Goal: Transaction & Acquisition: Purchase product/service

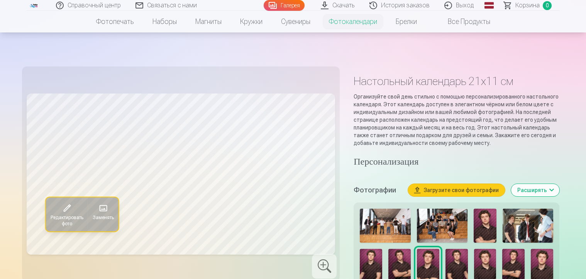
scroll to position [270, 0]
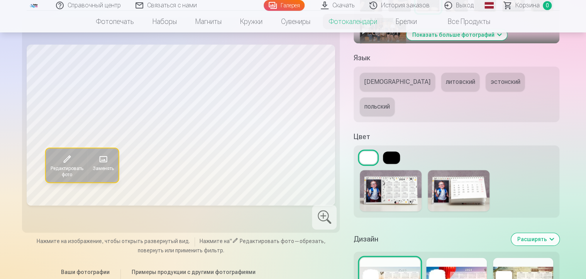
click at [395, 151] on button at bounding box center [391, 157] width 17 height 12
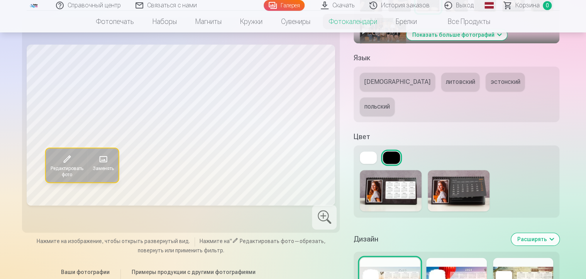
click at [363, 151] on button at bounding box center [368, 157] width 17 height 12
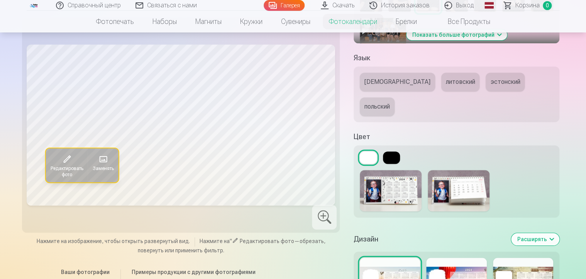
click at [389, 151] on button at bounding box center [391, 157] width 17 height 12
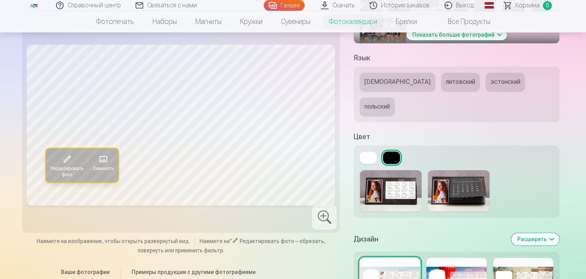
click at [367, 151] on button at bounding box center [368, 157] width 17 height 12
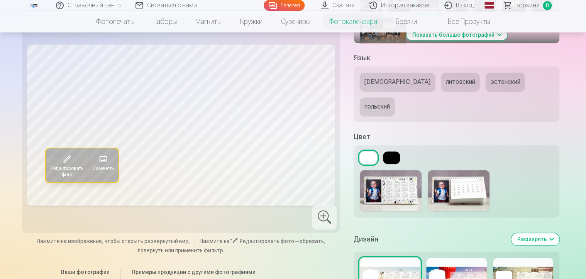
click at [390, 151] on button at bounding box center [391, 157] width 17 height 12
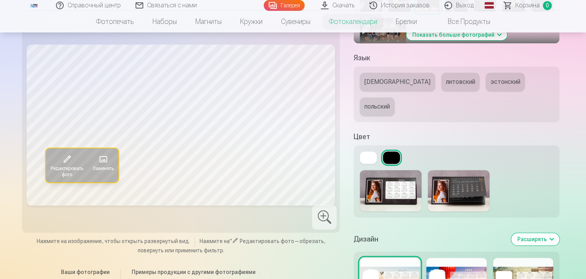
click at [552, 233] on button "Расширять" at bounding box center [536, 239] width 48 height 12
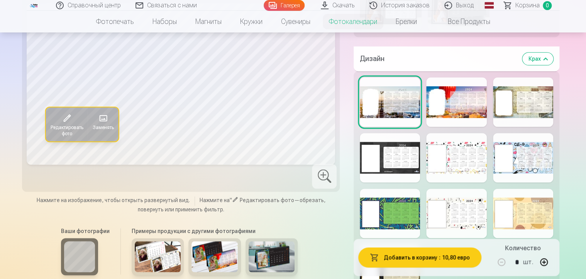
scroll to position [502, 0]
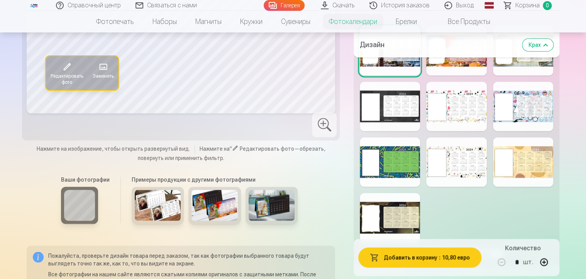
click at [410, 193] on div at bounding box center [390, 217] width 60 height 49
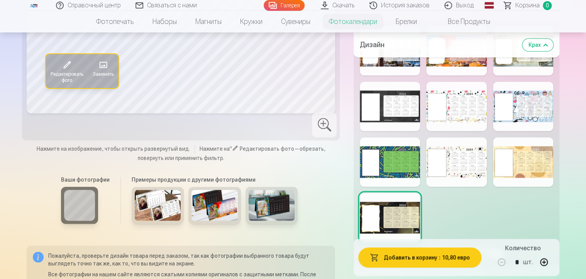
click at [514, 137] on div at bounding box center [523, 161] width 60 height 49
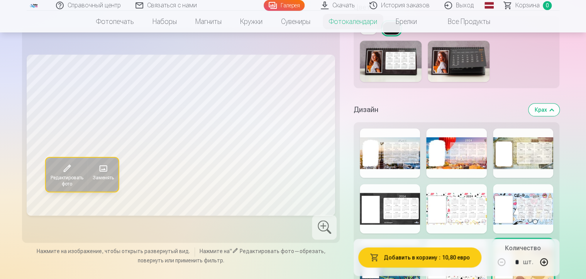
scroll to position [386, 0]
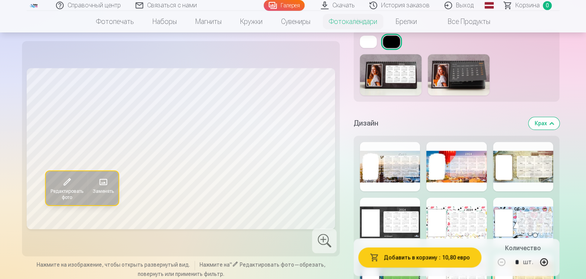
click at [454, 147] on div at bounding box center [457, 166] width 60 height 49
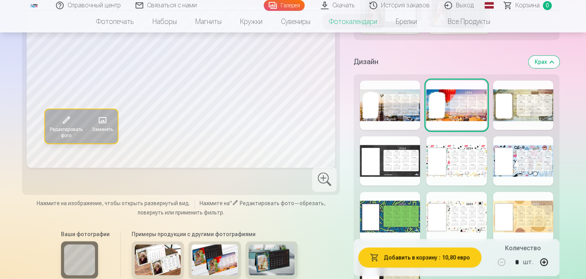
scroll to position [502, 0]
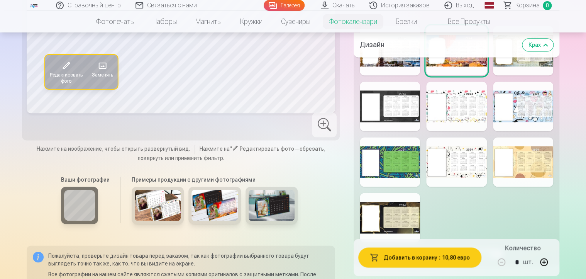
click at [278, 190] on img at bounding box center [272, 205] width 46 height 31
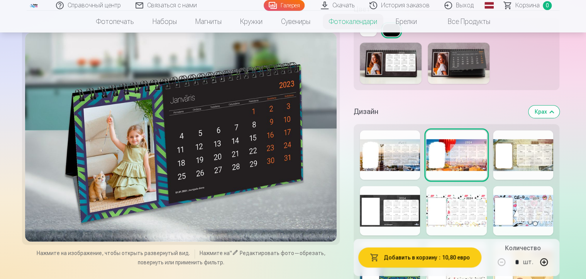
scroll to position [464, 0]
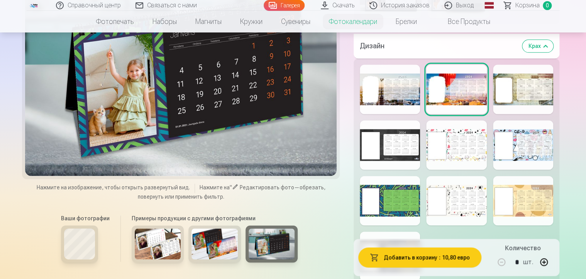
click at [394, 231] on div at bounding box center [390, 255] width 60 height 49
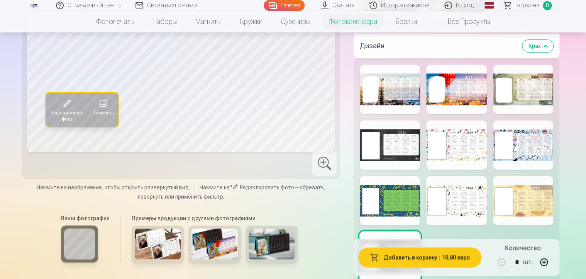
click at [274, 228] on img at bounding box center [272, 243] width 46 height 31
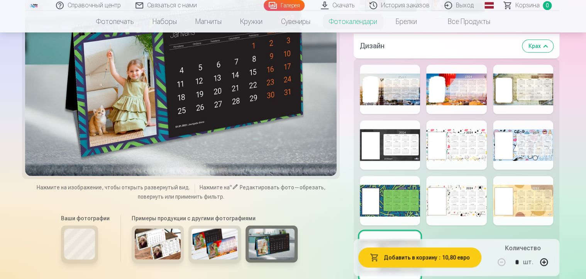
click at [413, 262] on button "Добавить в корзину : 10,80 евро" at bounding box center [420, 257] width 123 height 20
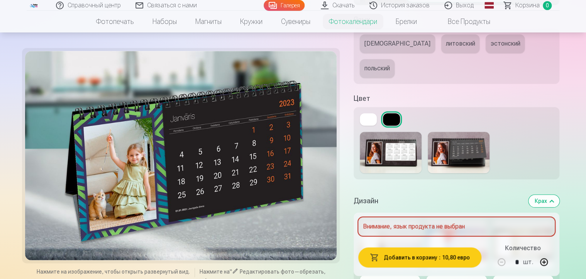
scroll to position [193, 0]
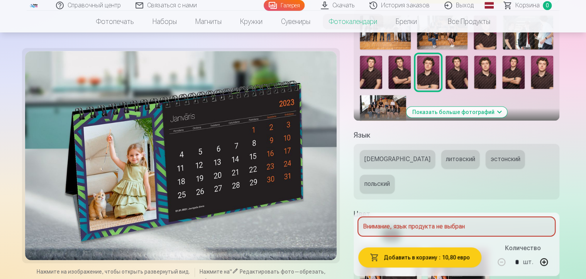
click at [373, 161] on font "[DEMOGRAPHIC_DATA]" at bounding box center [398, 158] width 66 height 7
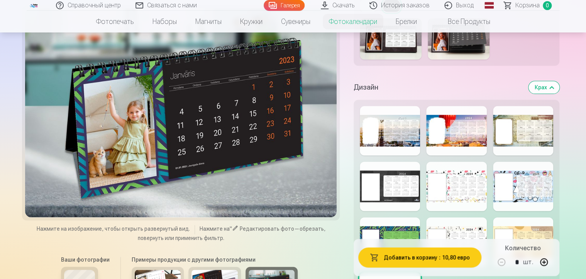
scroll to position [425, 0]
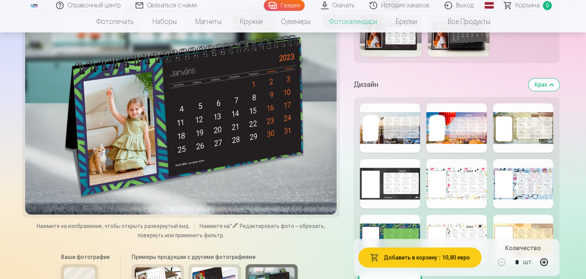
click at [155, 96] on div at bounding box center [181, 109] width 312 height 209
click at [179, 112] on div at bounding box center [181, 109] width 312 height 209
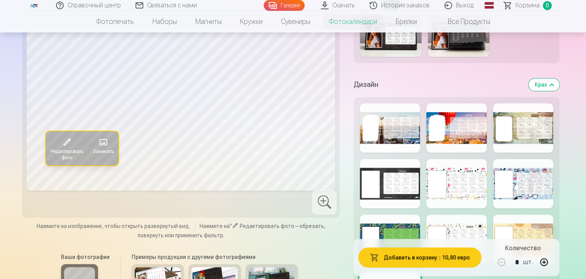
click at [323, 190] on div at bounding box center [324, 202] width 25 height 25
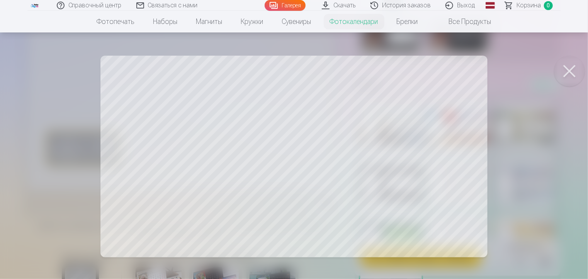
click at [365, 168] on div at bounding box center [294, 139] width 588 height 279
click at [190, 226] on div at bounding box center [294, 139] width 588 height 279
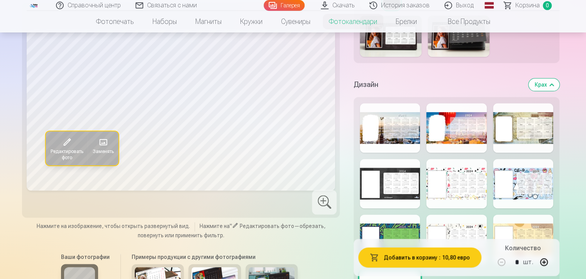
click at [105, 136] on span at bounding box center [103, 142] width 12 height 12
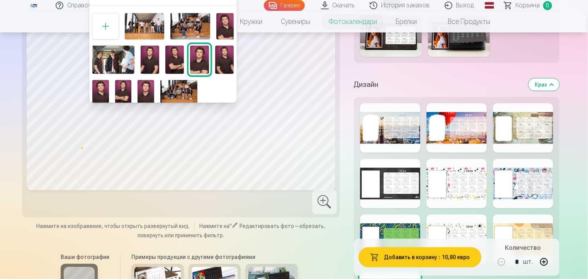
click at [122, 93] on img at bounding box center [123, 92] width 17 height 25
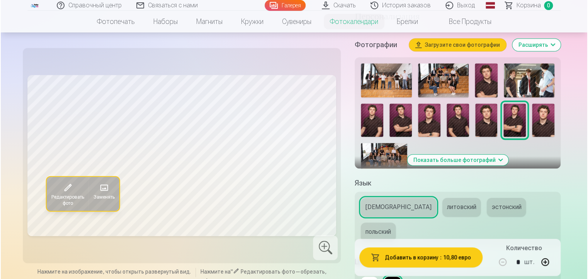
scroll to position [155, 0]
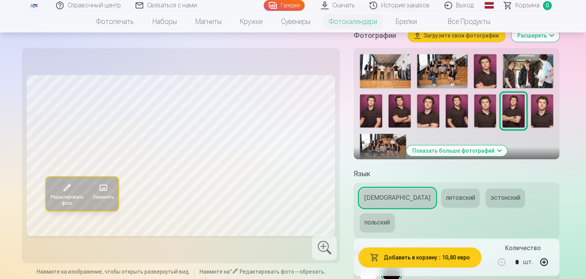
click at [368, 253] on button "Добавить в корзину : 10,80 евро" at bounding box center [420, 257] width 123 height 20
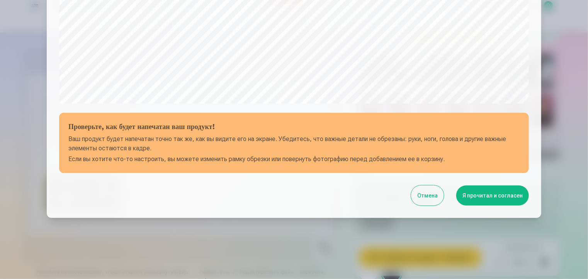
scroll to position [277, 0]
click at [506, 194] on font "Я прочитал и согласен" at bounding box center [492, 195] width 60 height 6
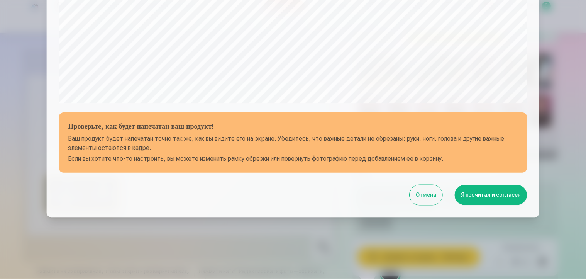
scroll to position [0, 0]
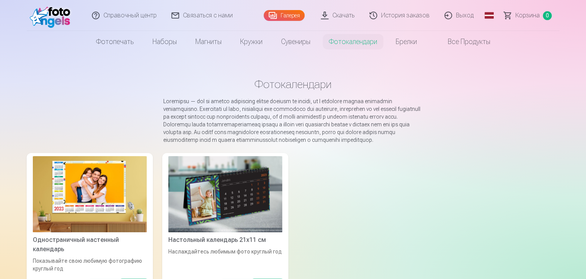
click at [289, 15] on font "Галерея" at bounding box center [290, 15] width 19 height 6
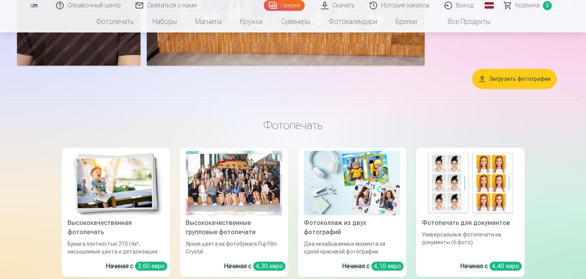
scroll to position [1777, 0]
